Goal: Task Accomplishment & Management: Manage account settings

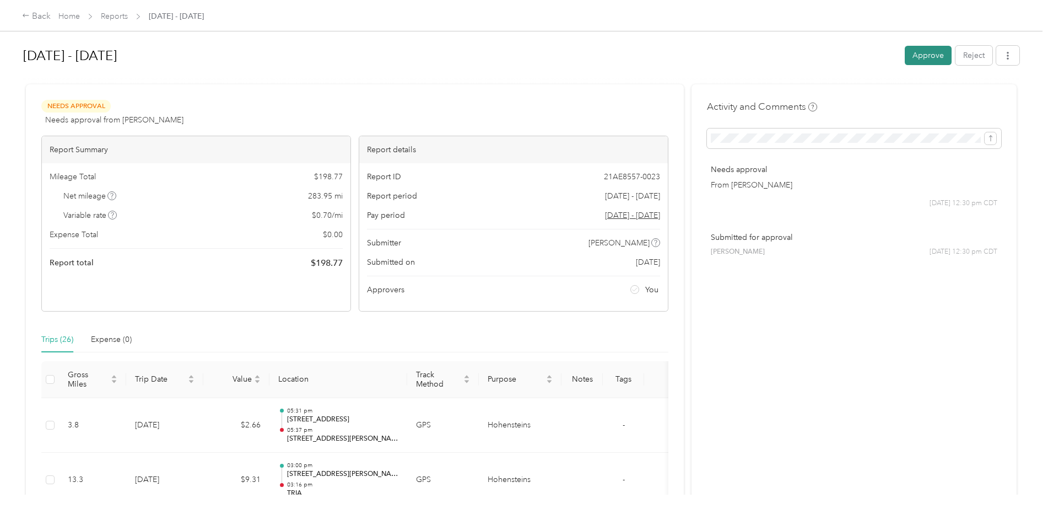
click at [935, 56] on button "Approve" at bounding box center [928, 55] width 47 height 19
